Goal: Check status: Check status

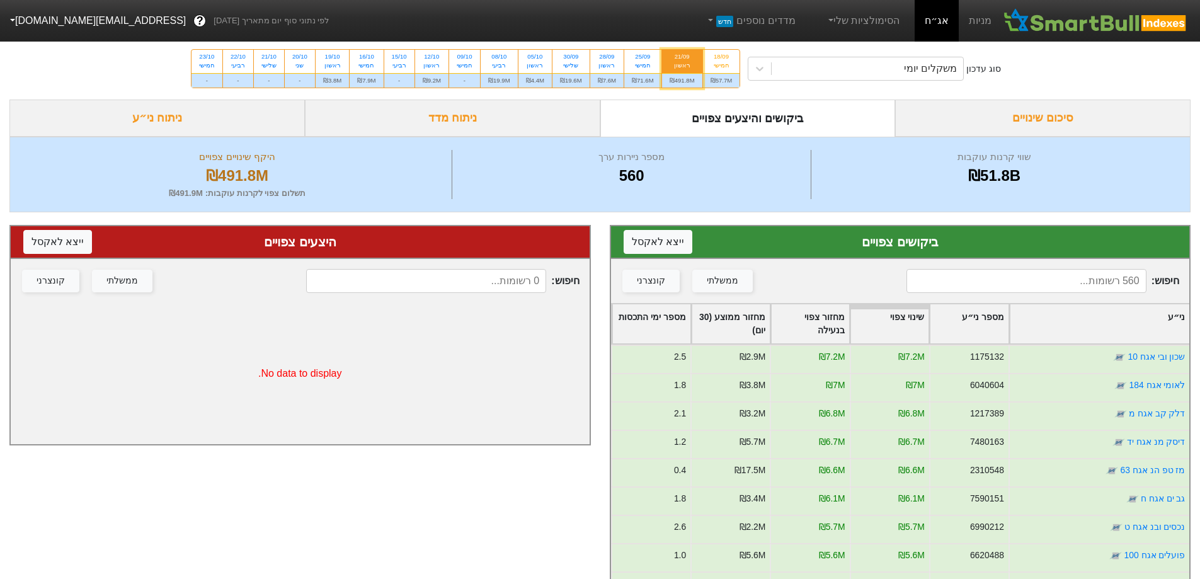
click at [726, 54] on div "18/09" at bounding box center [722, 56] width 22 height 9
click at [721, 54] on input "18/09 חמישי ₪57.7M" at bounding box center [717, 54] width 8 height 8
radio input "true"
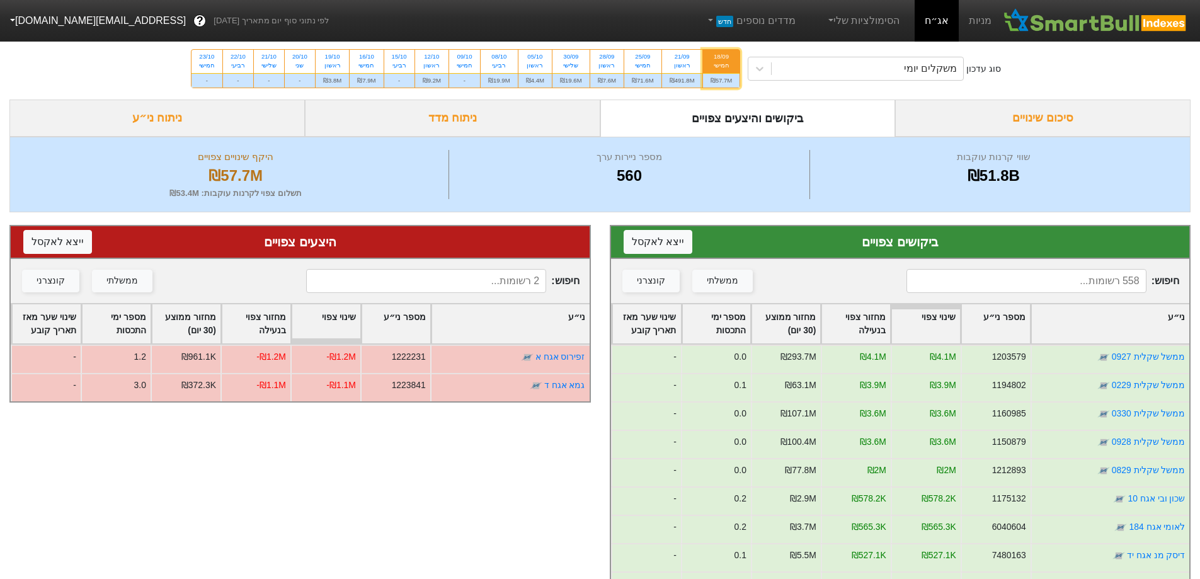
click at [1079, 307] on div "ני״ע" at bounding box center [1110, 323] width 158 height 39
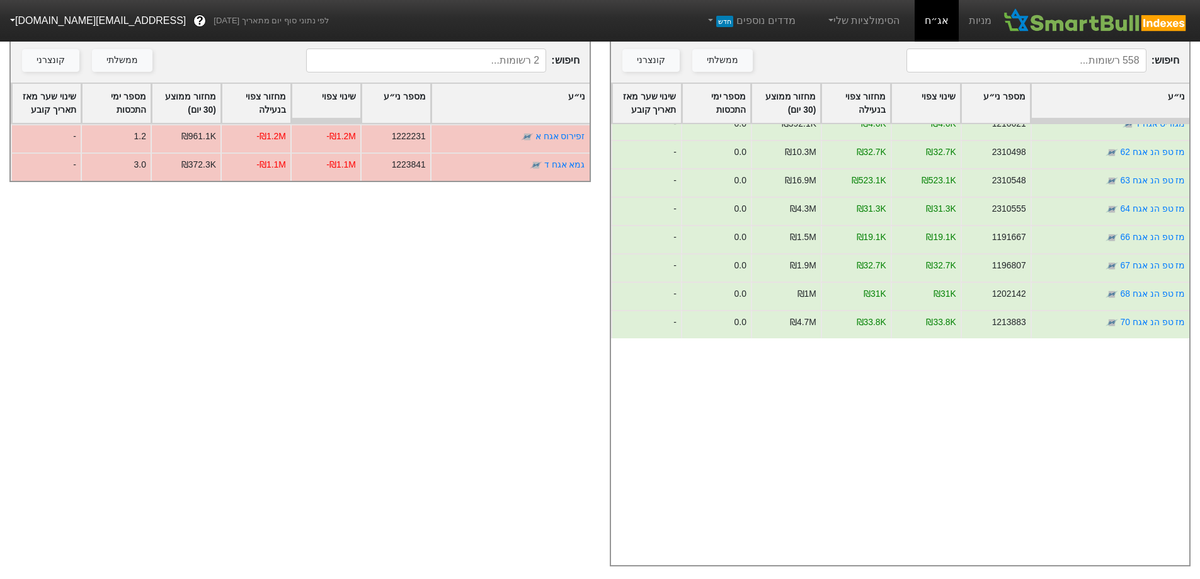
scroll to position [8820, 0]
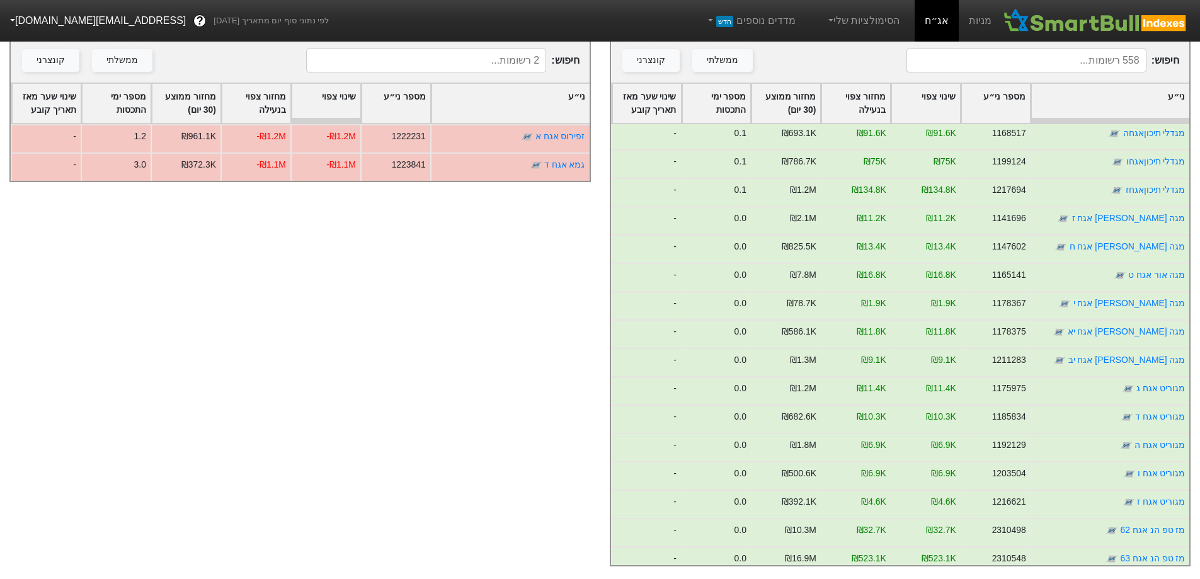
click at [942, 89] on div "שינוי צפוי" at bounding box center [925, 103] width 69 height 39
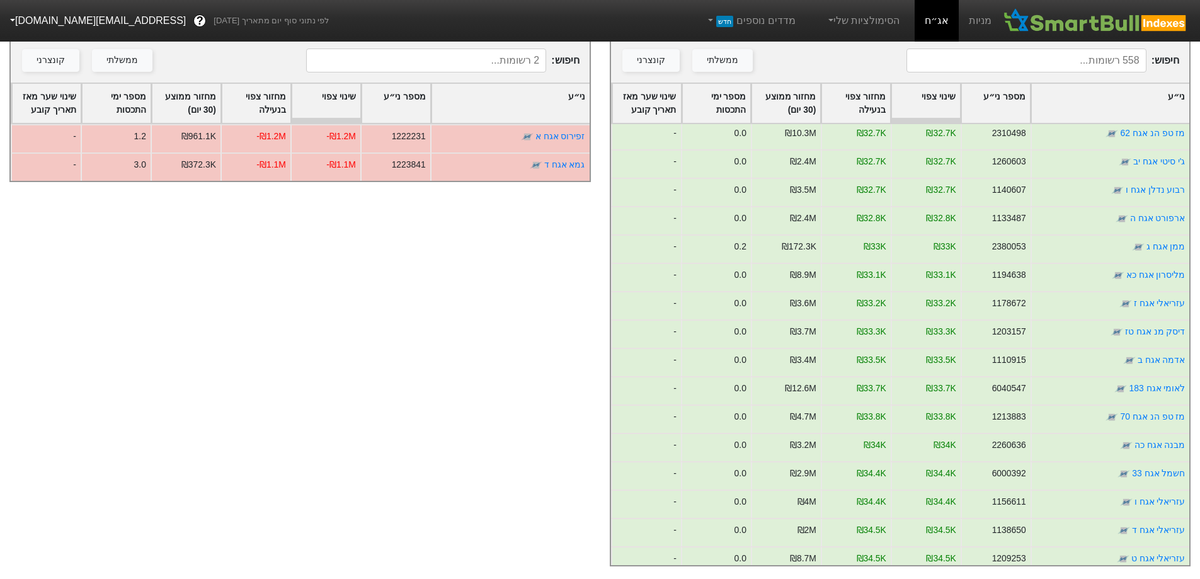
click at [919, 93] on div "שינוי צפוי" at bounding box center [925, 103] width 69 height 39
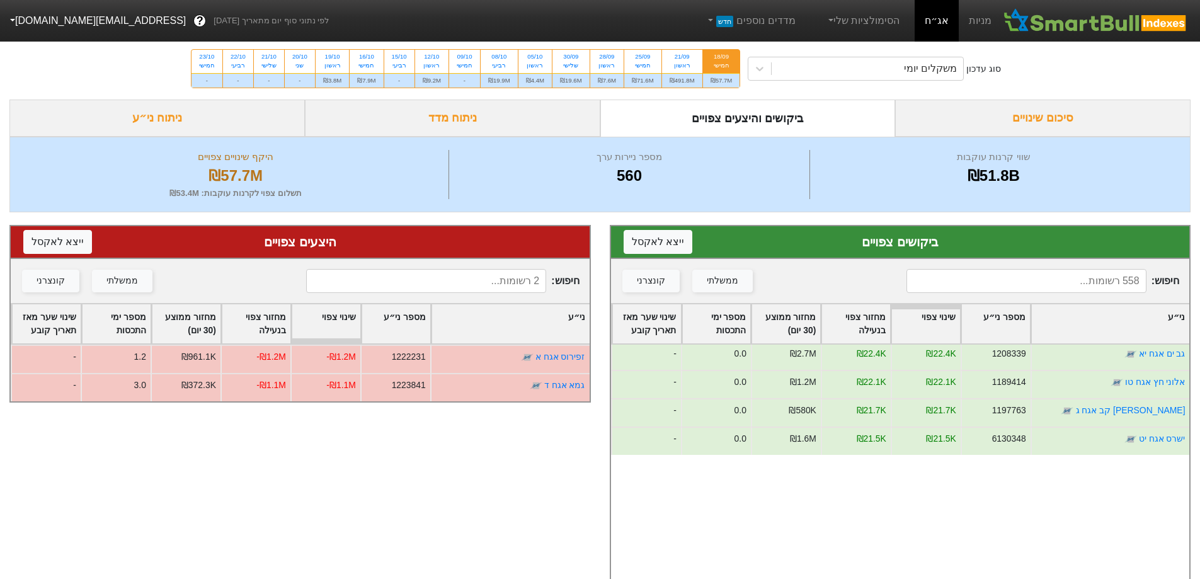
scroll to position [8442, 0]
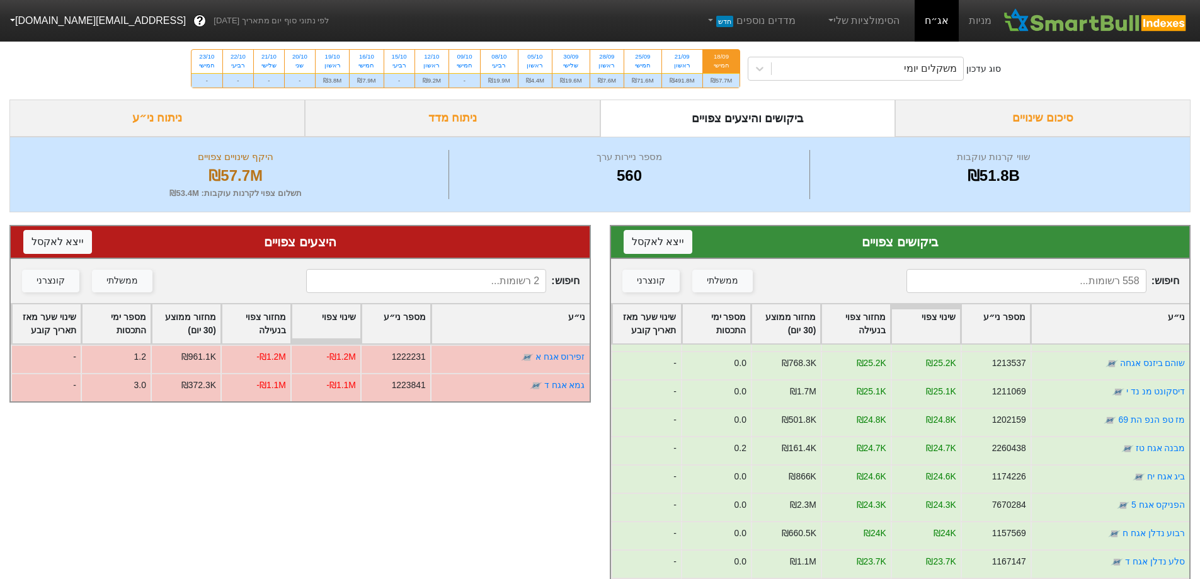
click at [941, 323] on div "שינוי צפוי" at bounding box center [925, 323] width 69 height 39
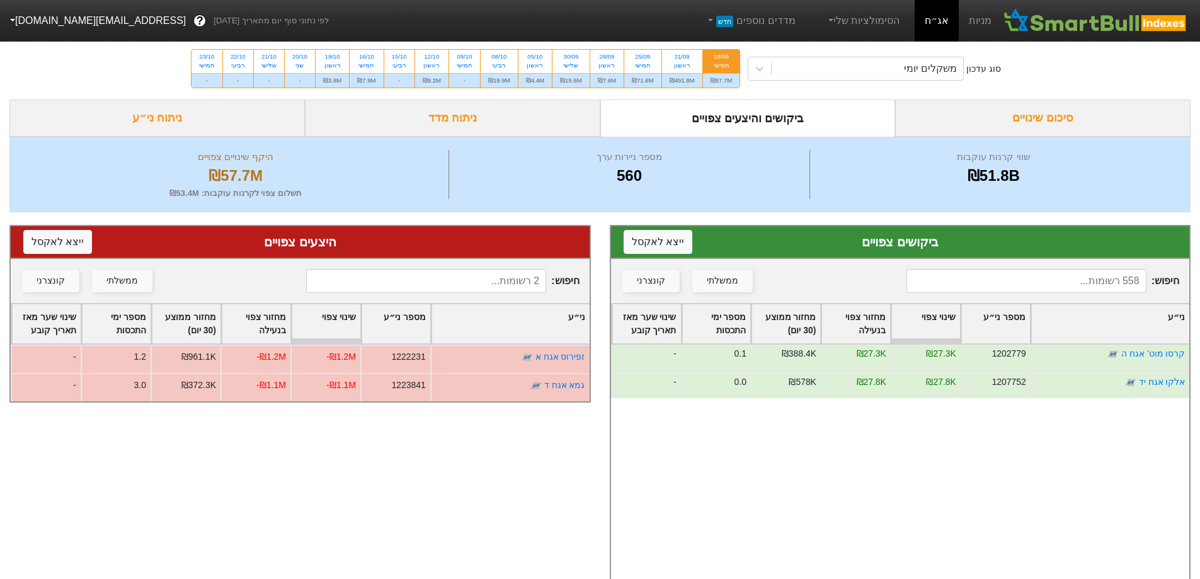
scroll to position [7245, 0]
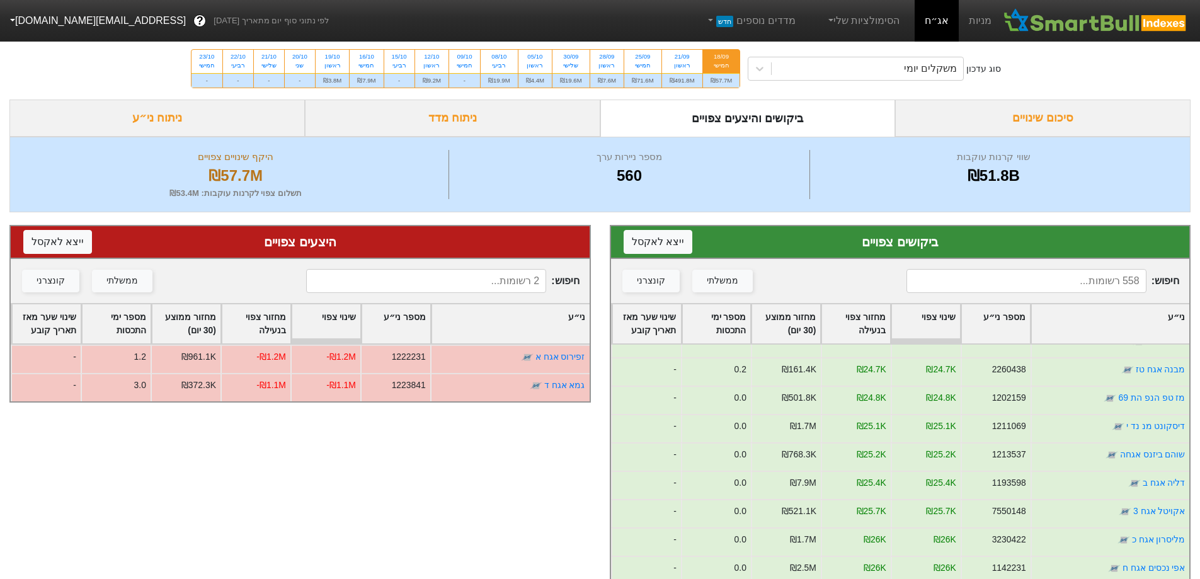
click at [927, 327] on div "שינוי צפוי" at bounding box center [925, 323] width 69 height 39
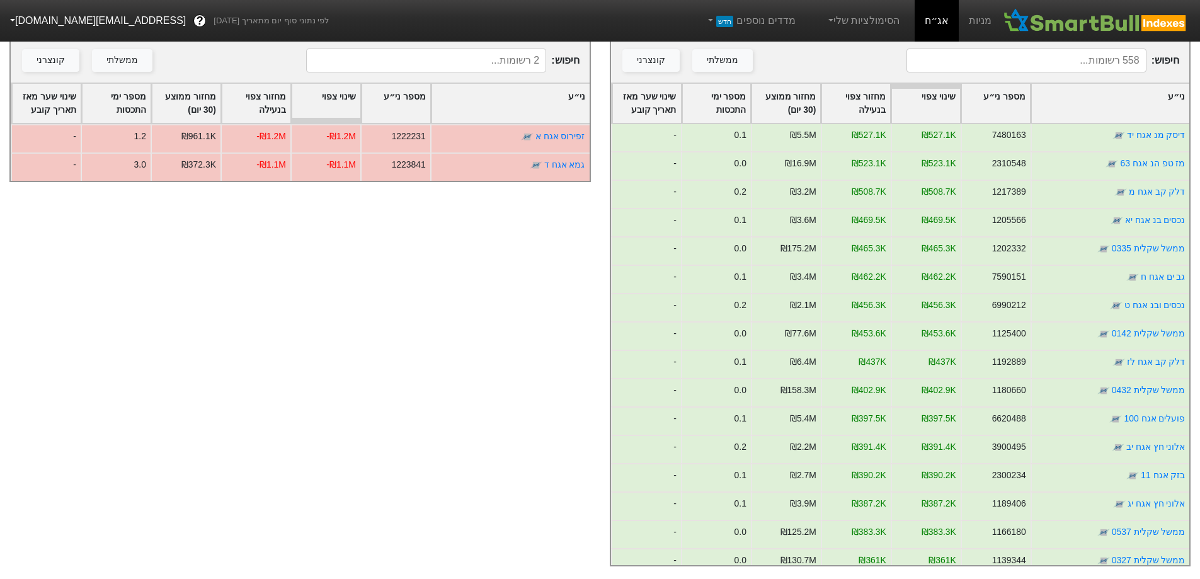
scroll to position [189, 0]
